Goal: Task Accomplishment & Management: Use online tool/utility

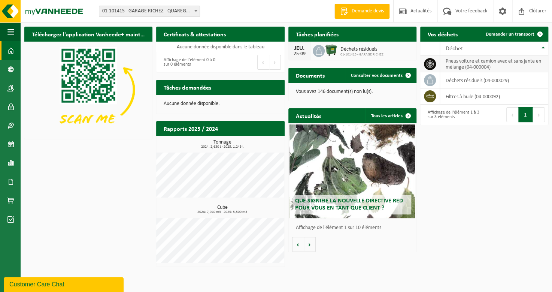
click at [457, 65] on td "pneus voiture et camion avec et sans jante en mélange (04-000004)" at bounding box center [494, 64] width 108 height 16
click at [435, 67] on td at bounding box center [430, 64] width 20 height 16
click at [457, 68] on td "pneus voiture et camion avec et sans jante en mélange (04-000004)" at bounding box center [494, 64] width 108 height 16
click at [509, 63] on td "pneus voiture et camion avec et sans jante en mélange (04-000004)" at bounding box center [494, 64] width 108 height 16
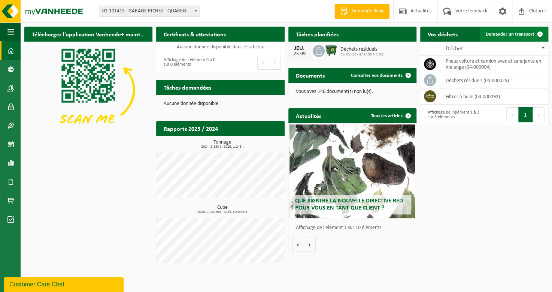
click at [523, 33] on span "Demander un transport" at bounding box center [509, 34] width 49 height 5
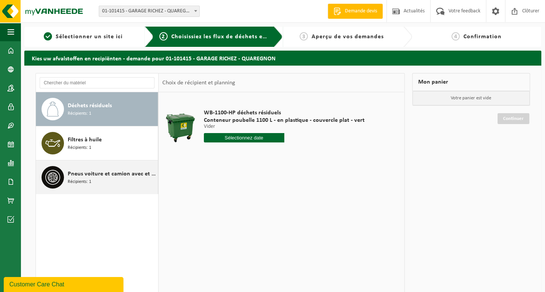
click at [88, 183] on span "Récipients: 1" at bounding box center [80, 181] width 24 height 7
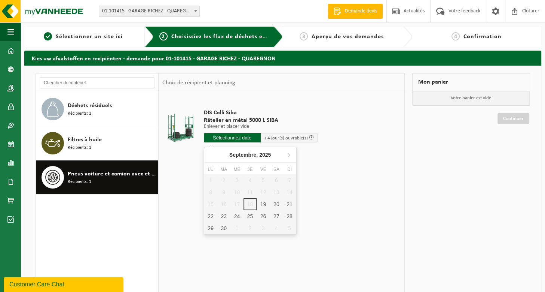
click at [227, 137] on input "text" at bounding box center [232, 137] width 57 height 9
click at [261, 206] on div "19" at bounding box center [263, 204] width 13 height 12
type input "à partir de 2025-09-19"
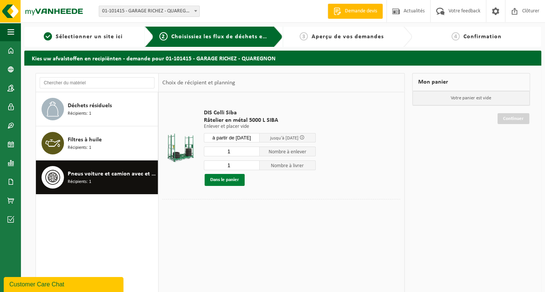
click at [214, 180] on button "Dans le panier" at bounding box center [225, 180] width 40 height 12
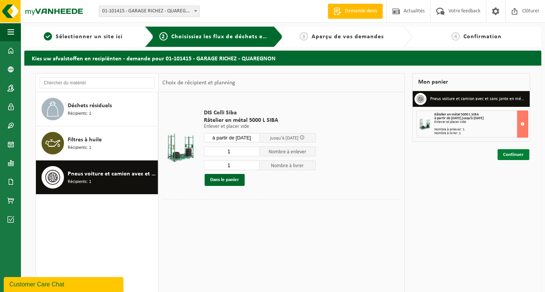
click at [514, 154] on link "Continuer" at bounding box center [514, 154] width 32 height 11
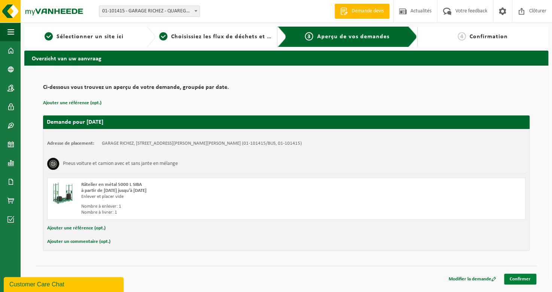
click at [514, 275] on link "Confirmer" at bounding box center [520, 278] width 32 height 11
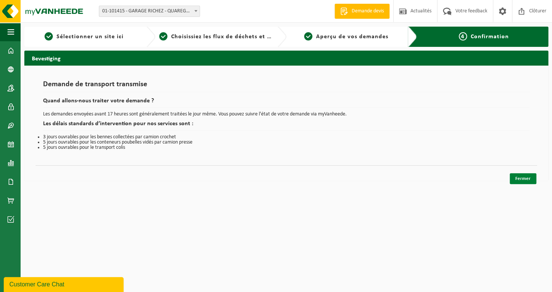
click at [526, 174] on link "Fermer" at bounding box center [522, 178] width 27 height 11
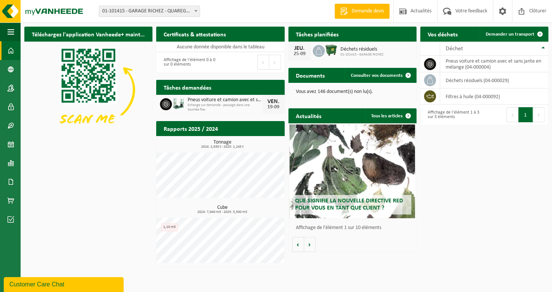
click at [492, 248] on div "Téléchargez l'application Vanheede+ maintenant! Cachez Certificats & attestatio…" at bounding box center [285, 146] width 527 height 247
click at [502, 14] on span at bounding box center [502, 11] width 11 height 22
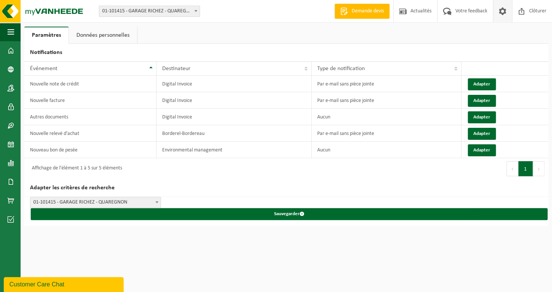
click at [100, 37] on link "Données personnelles" at bounding box center [103, 35] width 68 height 17
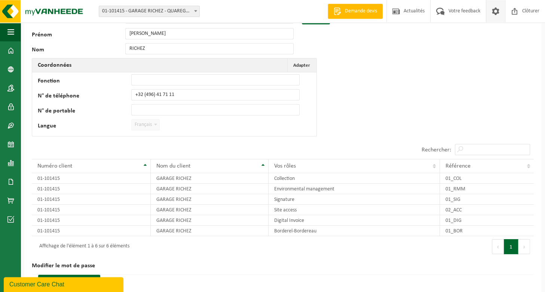
scroll to position [40, 0]
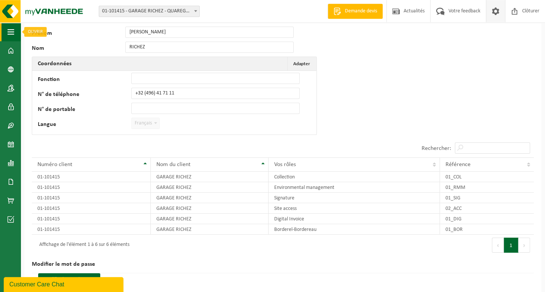
click at [11, 32] on span "button" at bounding box center [10, 31] width 7 height 19
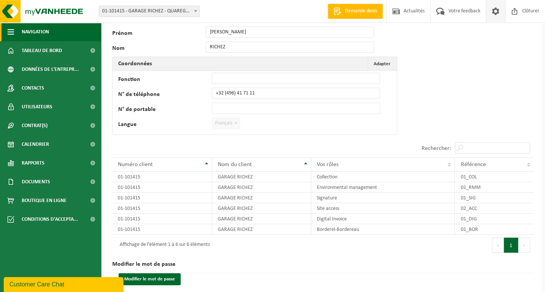
click at [13, 35] on span "button" at bounding box center [10, 31] width 7 height 19
